Goal: Task Accomplishment & Management: Manage account settings

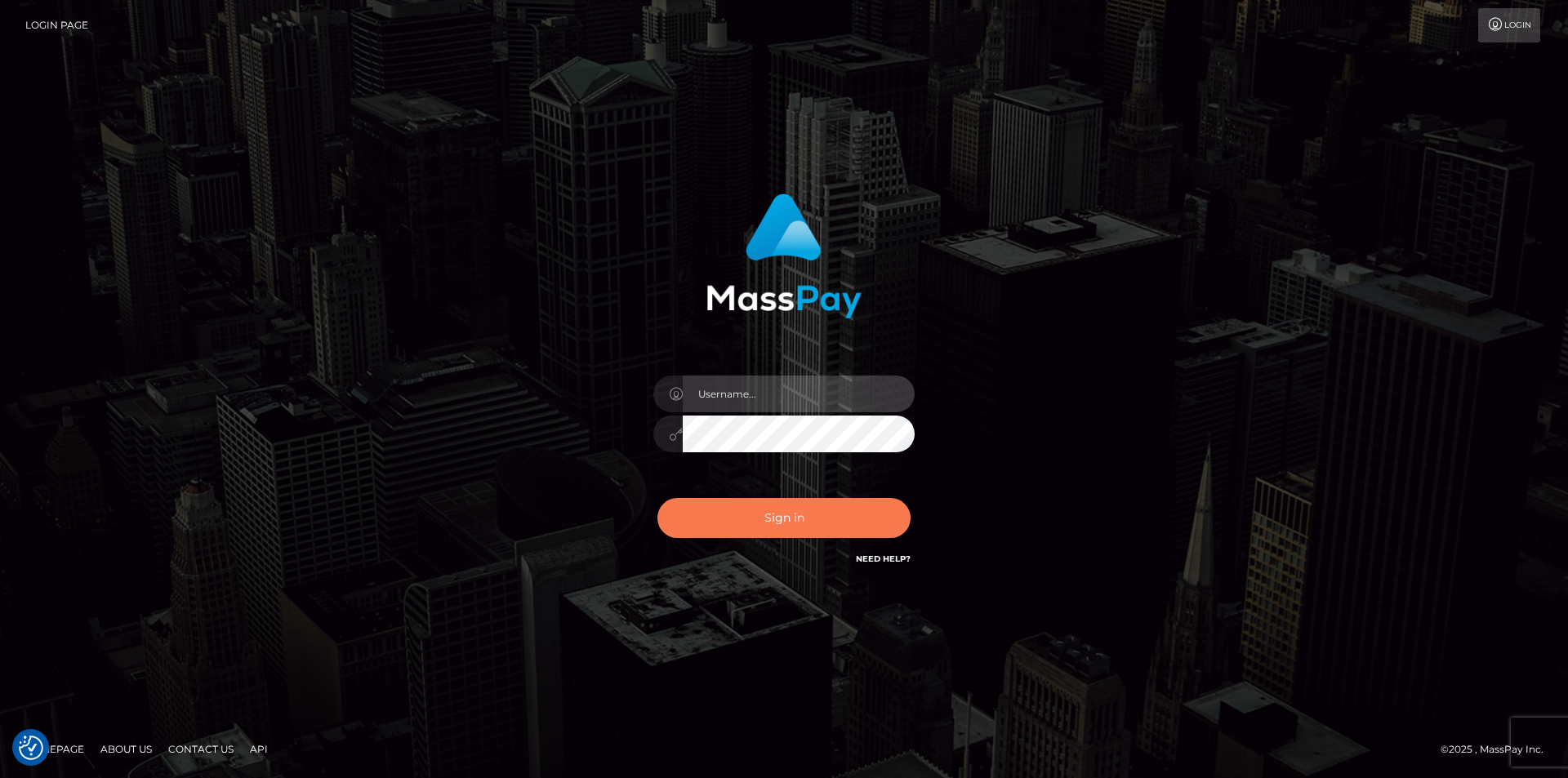
type input "dszikszai"
click at [835, 534] on button "Sign in" at bounding box center [784, 518] width 253 height 40
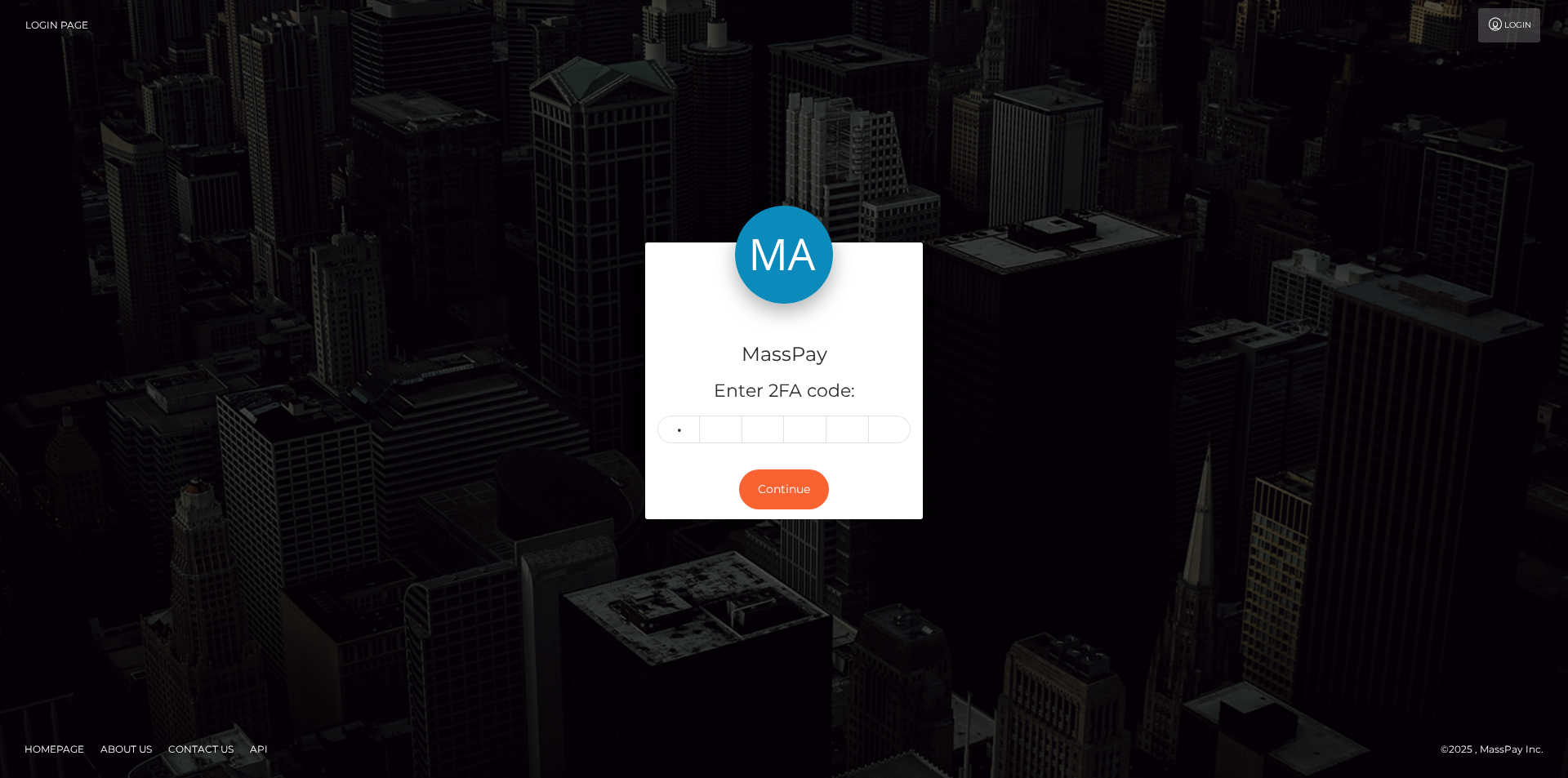
type input "5"
type input "2"
type input "8"
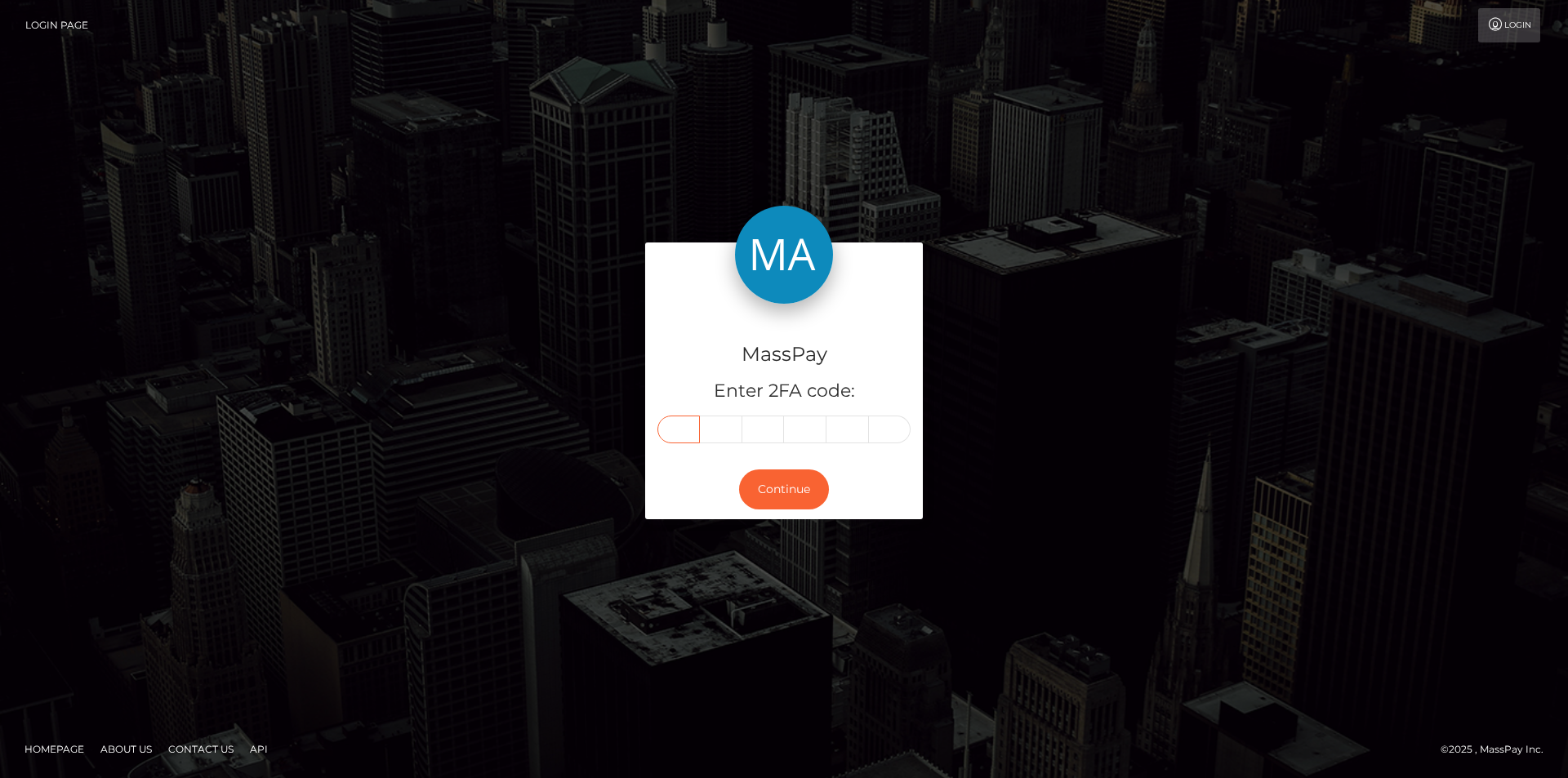
type input "5"
type input "2"
type input "6"
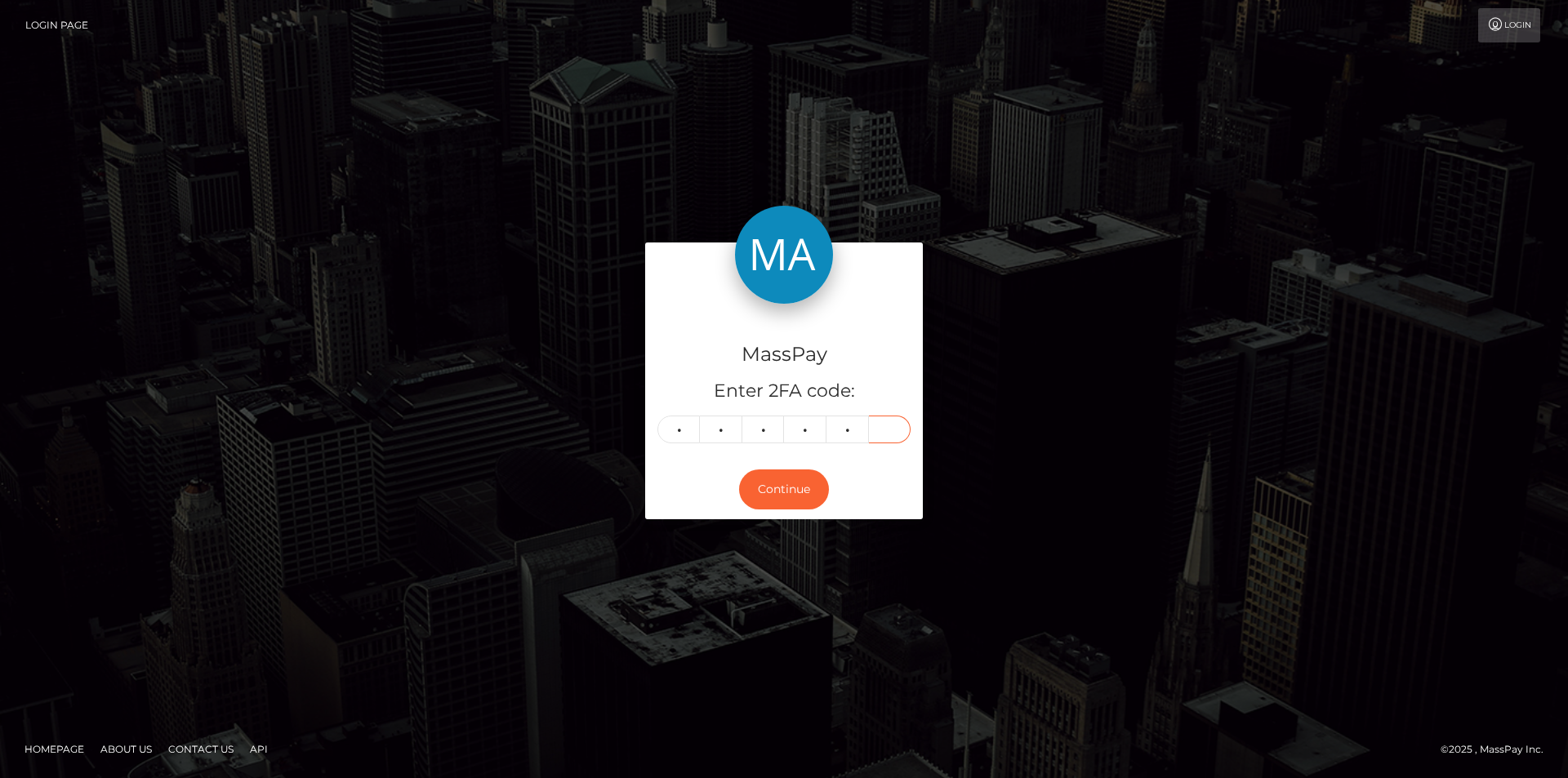
type input "8"
